Goal: Communication & Community: Answer question/provide support

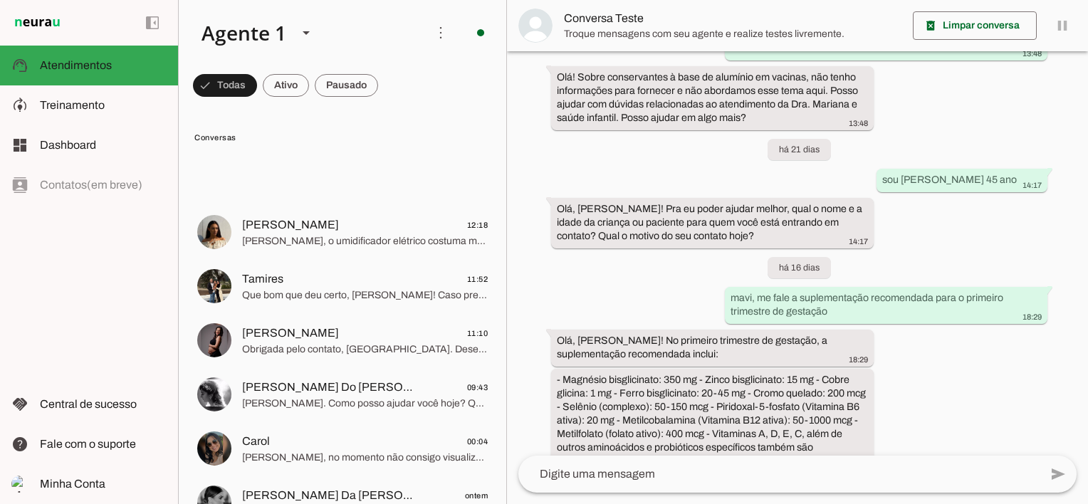
scroll to position [926, 0]
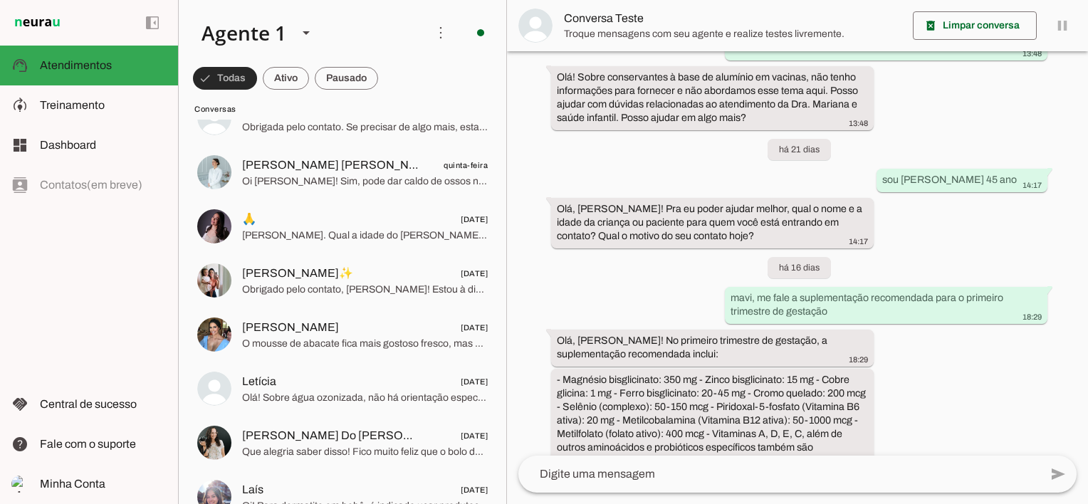
click at [239, 80] on span at bounding box center [225, 78] width 64 height 34
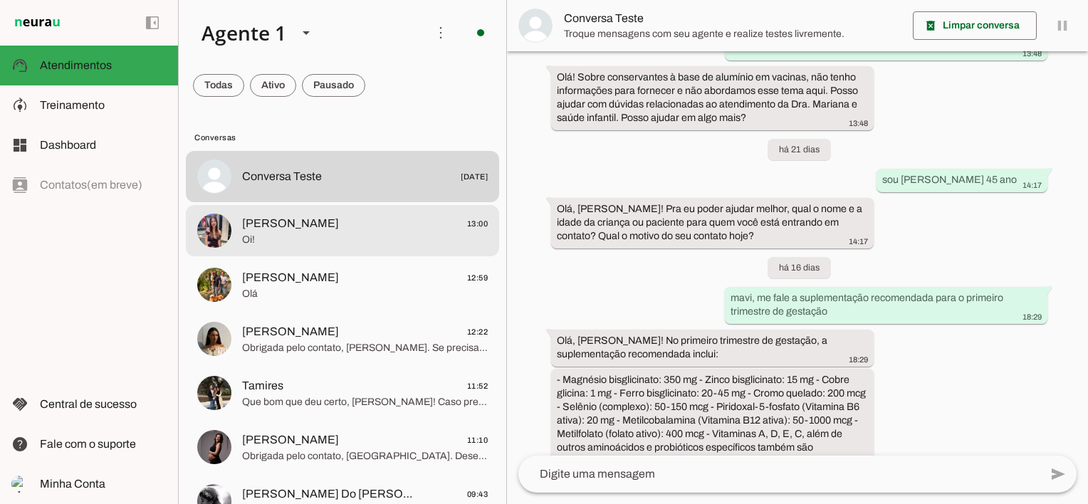
scroll to position [0, 0]
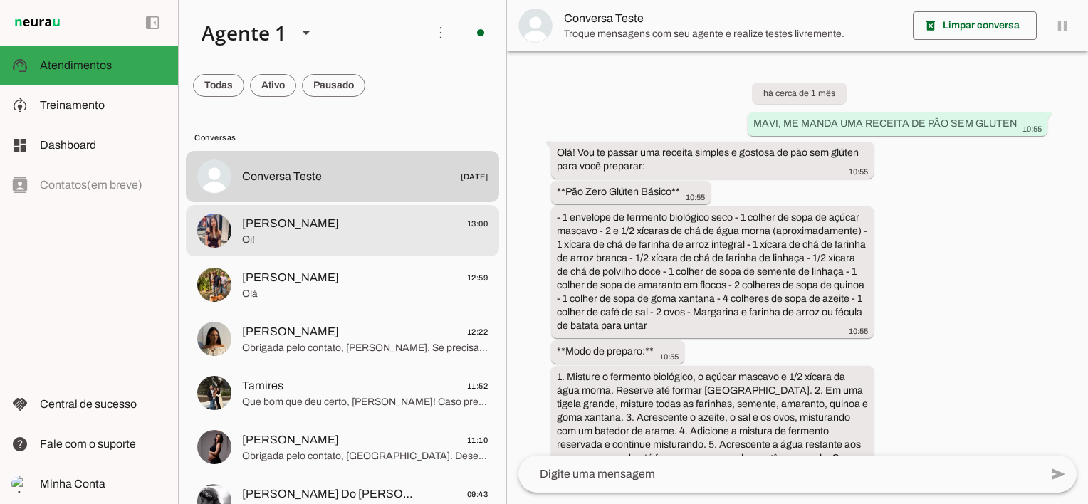
click at [279, 236] on span "Oi!" at bounding box center [365, 240] width 246 height 14
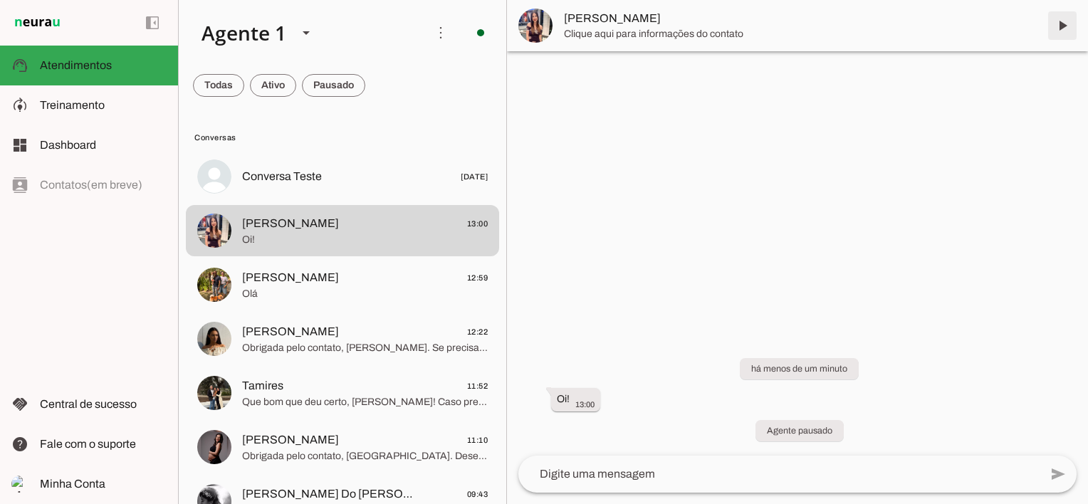
click at [1065, 26] on span at bounding box center [1062, 26] width 34 height 34
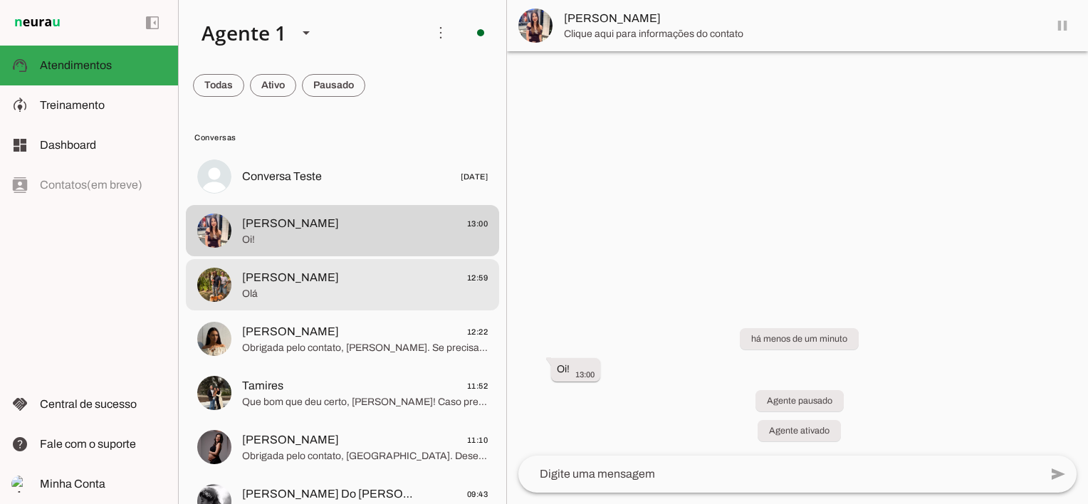
click at [325, 277] on span "[PERSON_NAME] 12:59" at bounding box center [365, 278] width 246 height 18
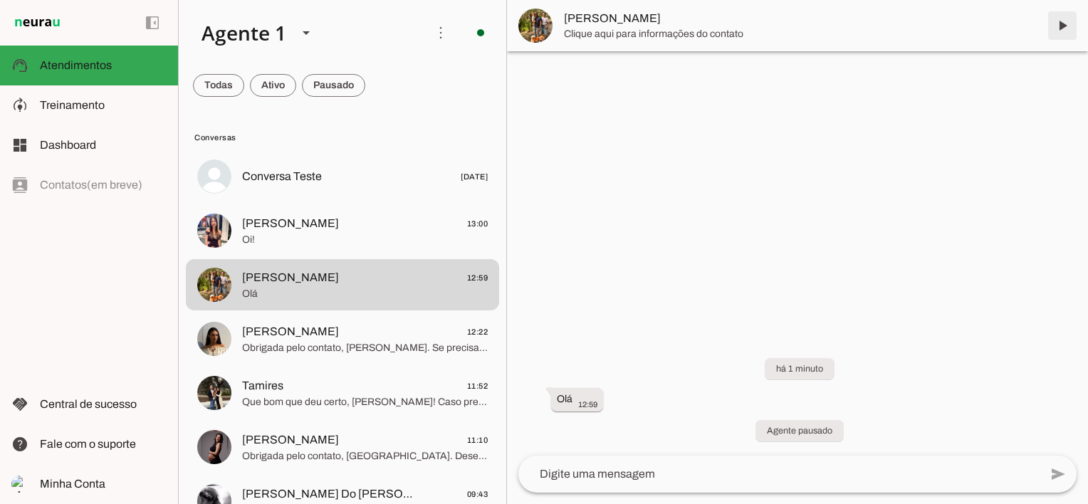
click at [1062, 26] on span at bounding box center [1062, 26] width 34 height 34
